Goal: Task Accomplishment & Management: Complete application form

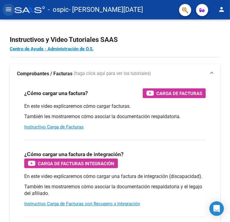
click at [9, 10] on mat-icon "menu" at bounding box center [8, 9] width 7 height 7
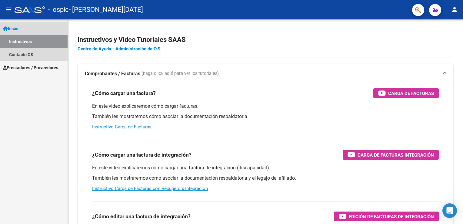
click at [32, 29] on link "Inicio" at bounding box center [34, 28] width 68 height 13
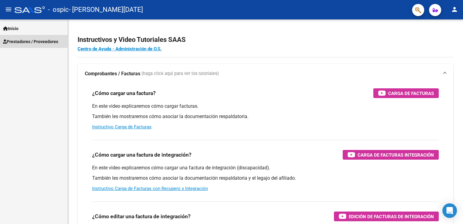
click at [30, 43] on span "Prestadores / Proveedores" at bounding box center [30, 41] width 55 height 7
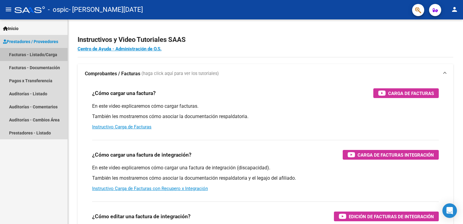
click at [34, 56] on link "Facturas - Listado/Carga" at bounding box center [34, 54] width 68 height 13
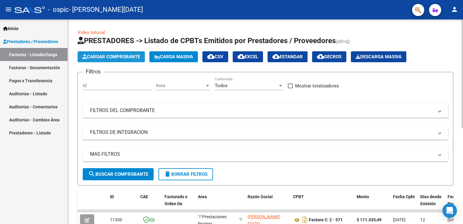
click at [95, 58] on span "Cargar Comprobante" at bounding box center [111, 56] width 58 height 5
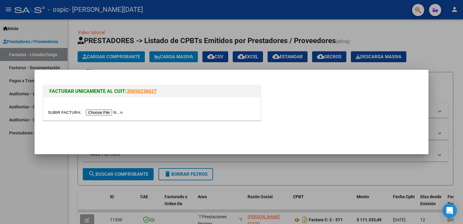
click at [94, 114] on input "file" at bounding box center [86, 112] width 77 height 6
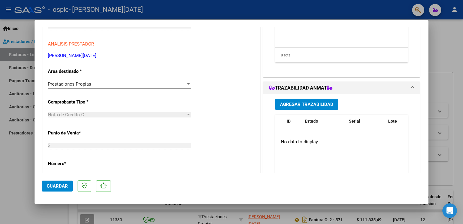
scroll to position [115, 0]
click at [186, 84] on div at bounding box center [188, 83] width 5 height 5
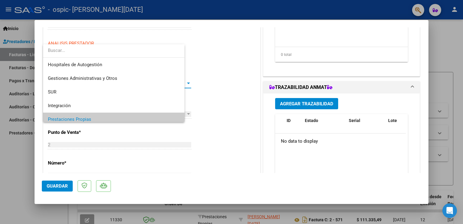
scroll to position [36, 0]
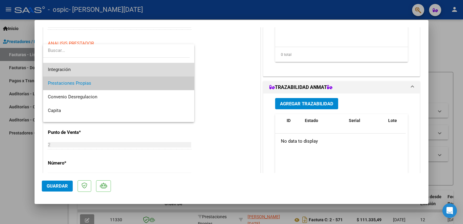
click at [157, 69] on span "Integración" at bounding box center [119, 70] width 142 height 14
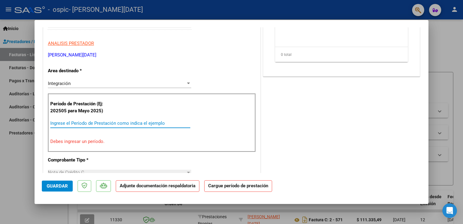
click at [133, 123] on input "Ingrese el Período de Prestación como indica el ejemplo" at bounding box center [120, 122] width 140 height 5
type input "3"
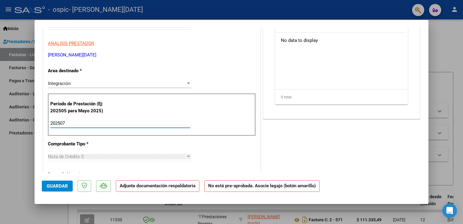
type input "202507"
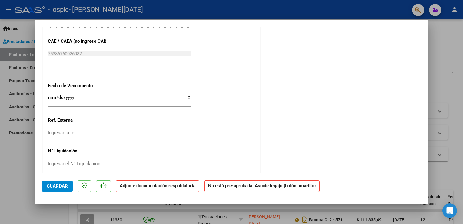
scroll to position [381, 0]
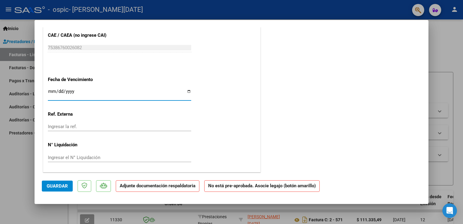
click at [186, 90] on input "Ingresar la fecha" at bounding box center [119, 94] width 143 height 10
type input "[DATE]"
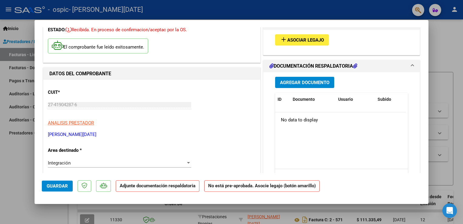
scroll to position [0, 0]
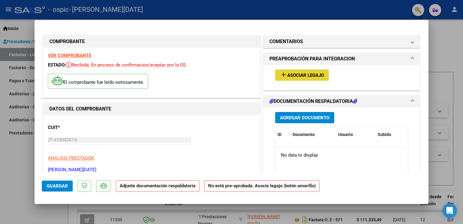
click at [230, 76] on span "Asociar Legajo" at bounding box center [305, 74] width 37 height 5
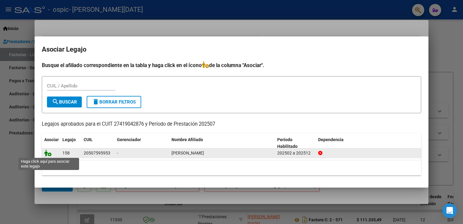
click at [50, 156] on icon at bounding box center [47, 152] width 7 height 7
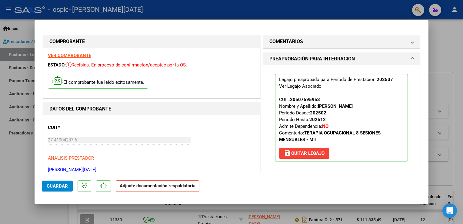
scroll to position [397, 0]
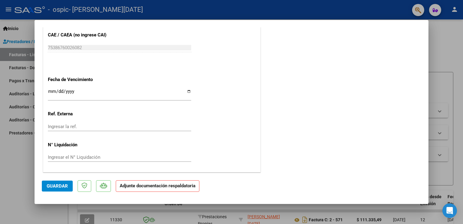
click at [64, 184] on span "Guardar" at bounding box center [57, 185] width 21 height 5
click at [65, 189] on button "Guardar" at bounding box center [57, 185] width 31 height 11
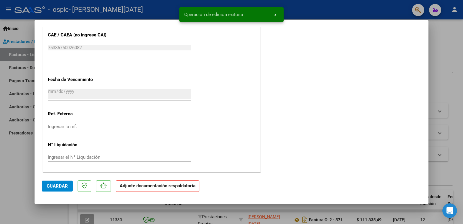
click at [29, 197] on div at bounding box center [231, 112] width 463 height 224
type input "$ 0,00"
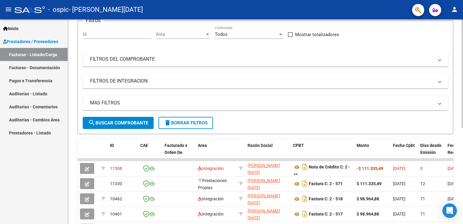
scroll to position [51, 0]
click at [230, 84] on html "menu - ospic - [PERSON_NAME][DATE] person Inicio Instructivos Contacto OS Prest…" at bounding box center [231, 112] width 463 height 224
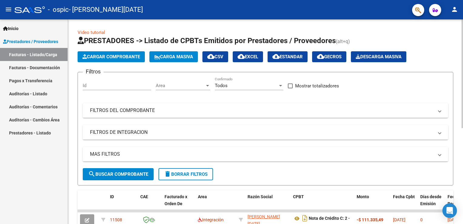
click at [230, 71] on div at bounding box center [463, 73] width 2 height 109
click at [121, 54] on span "Cargar Comprobante" at bounding box center [111, 56] width 58 height 5
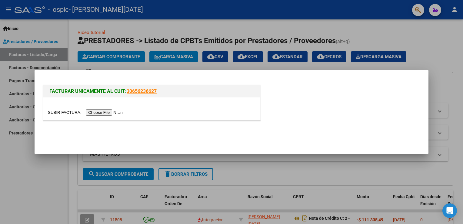
click at [103, 112] on input "file" at bounding box center [86, 112] width 77 height 6
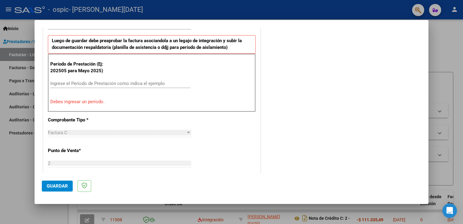
scroll to position [169, 0]
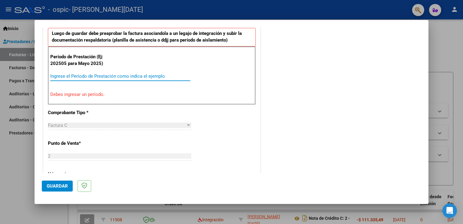
click at [135, 75] on input "Ingrese el Período de Prestación como indica el ejemplo" at bounding box center [120, 75] width 140 height 5
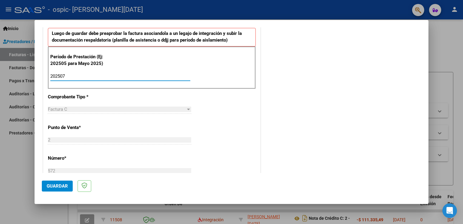
type input "202507"
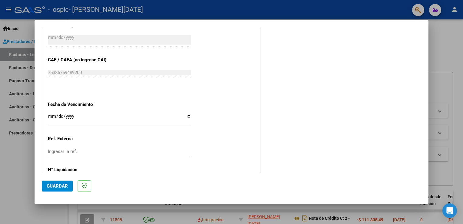
scroll to position [387, 0]
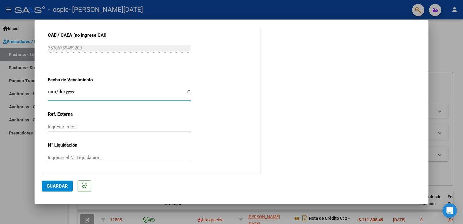
click at [186, 92] on input "Ingresar la fecha" at bounding box center [119, 94] width 143 height 10
type input "[DATE]"
click at [59, 189] on button "Guardar" at bounding box center [57, 185] width 31 height 11
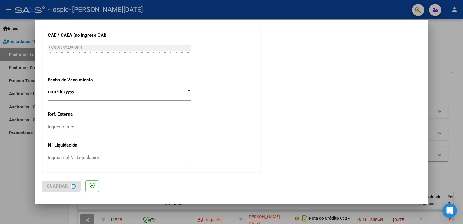
scroll to position [0, 0]
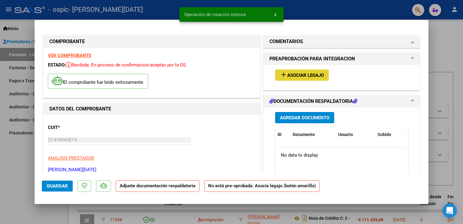
click at [230, 74] on span "Asociar Legajo" at bounding box center [305, 74] width 37 height 5
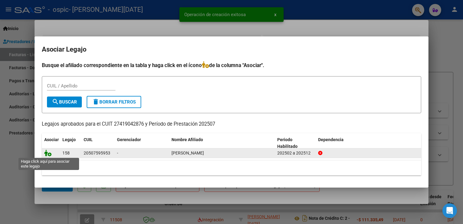
click at [49, 154] on icon at bounding box center [47, 152] width 7 height 7
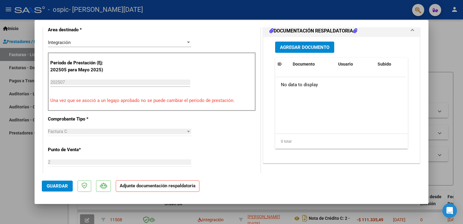
scroll to position [146, 0]
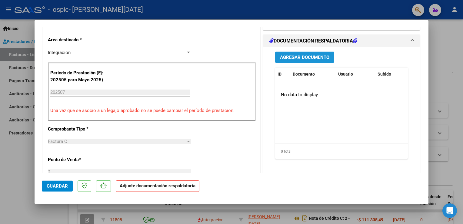
click at [230, 60] on span "Agregar Documento" at bounding box center [304, 57] width 49 height 5
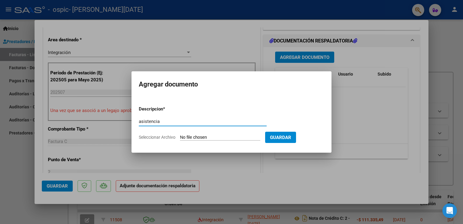
type input "asistencia"
click at [215, 138] on input "Seleccionar Archivo" at bounding box center [220, 138] width 80 height 6
type input "C:\fakepath\asistencia [PERSON_NAME].pdf"
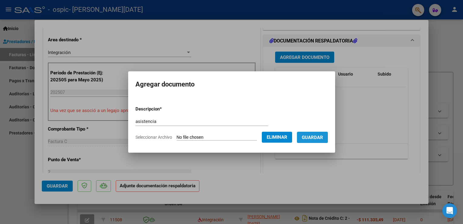
click at [230, 136] on span "Guardar" at bounding box center [312, 137] width 21 height 5
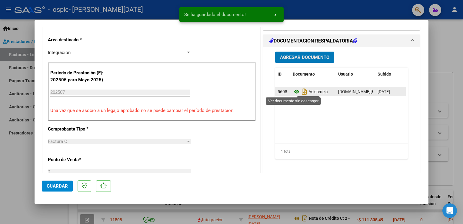
click at [230, 91] on icon at bounding box center [297, 91] width 8 height 7
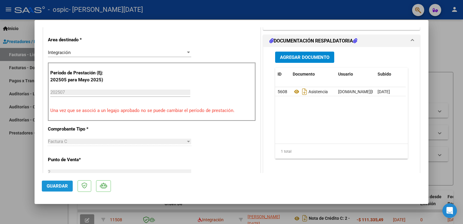
click at [59, 186] on span "Guardar" at bounding box center [57, 185] width 21 height 5
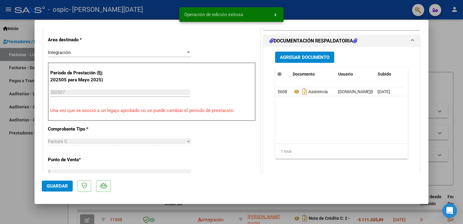
click at [25, 181] on div at bounding box center [231, 112] width 463 height 224
type input "$ 0,00"
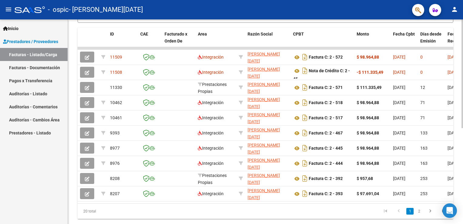
click at [230, 147] on div "Video tutorial PRESTADORES -> Listado de CPBTs Emitidos por Prestadores / Prove…" at bounding box center [266, 47] width 397 height 381
